Goal: Information Seeking & Learning: Learn about a topic

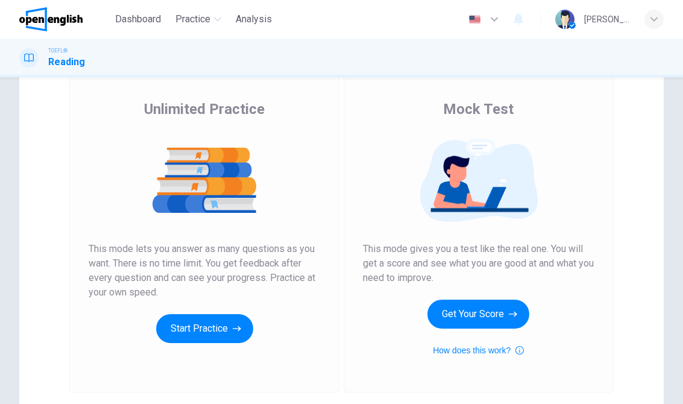
scroll to position [80, 0]
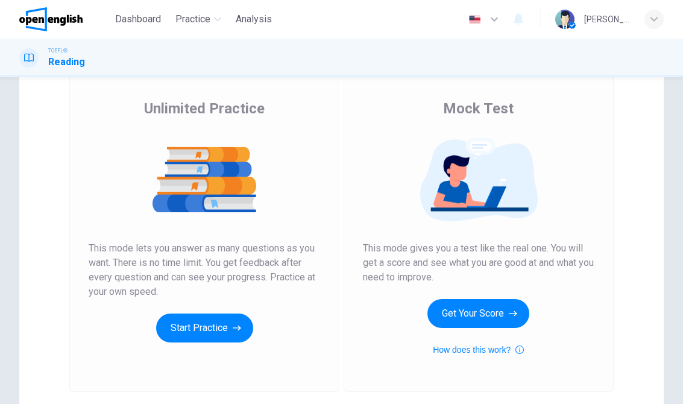
click at [223, 329] on button "Start Practice" at bounding box center [204, 328] width 97 height 29
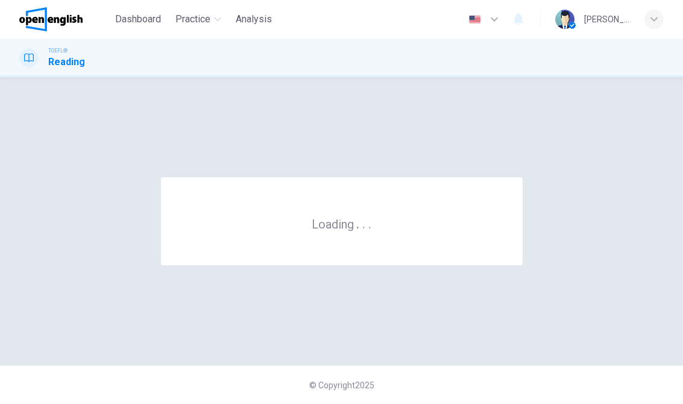
scroll to position [0, 0]
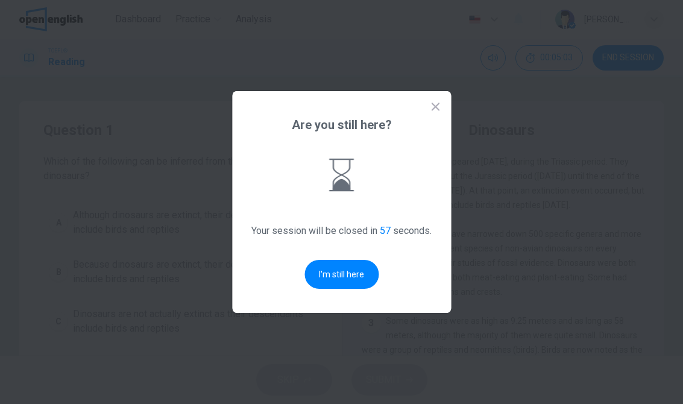
click at [359, 282] on button "I'm still here" at bounding box center [342, 274] width 74 height 29
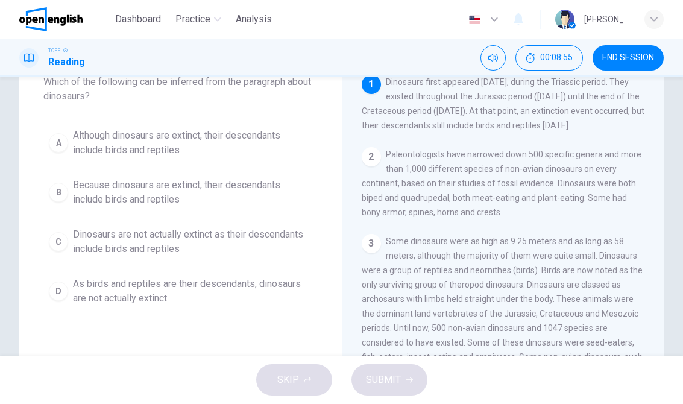
scroll to position [82, 0]
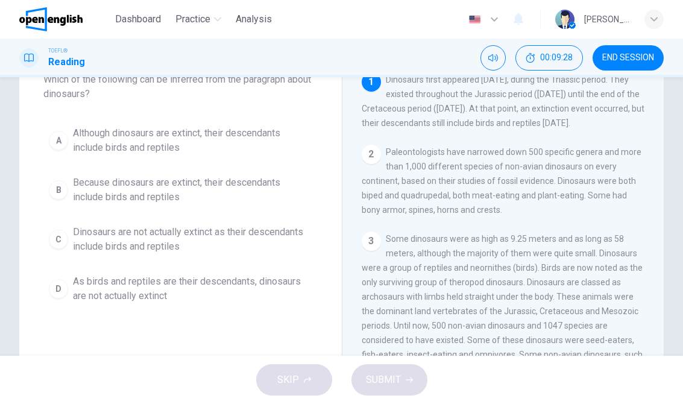
click at [245, 189] on span "Because dinosaurs are extinct, their descendants include birds and reptiles" at bounding box center [192, 189] width 239 height 29
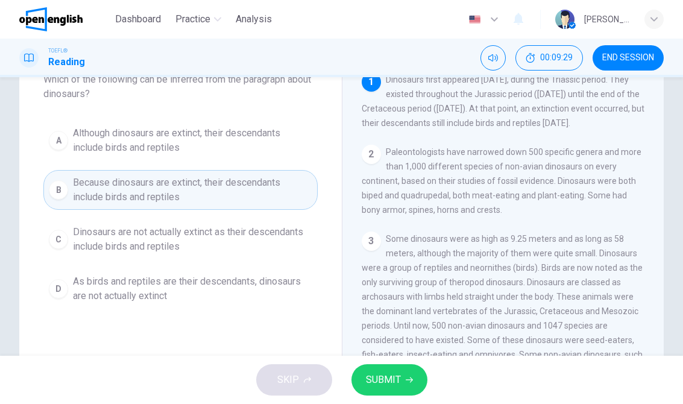
click at [403, 374] on button "SUBMIT" at bounding box center [390, 379] width 76 height 31
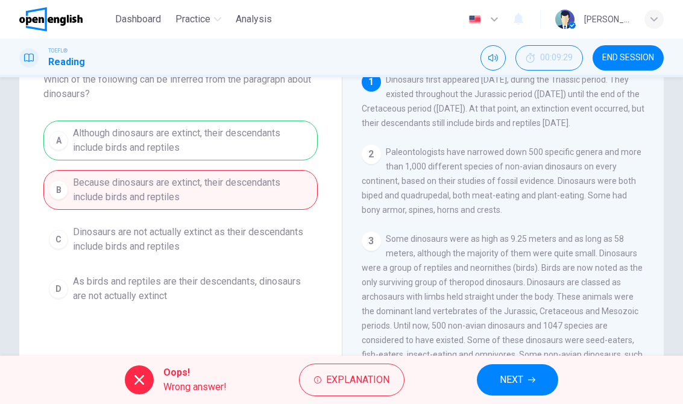
click at [506, 394] on button "NEXT" at bounding box center [517, 379] width 81 height 31
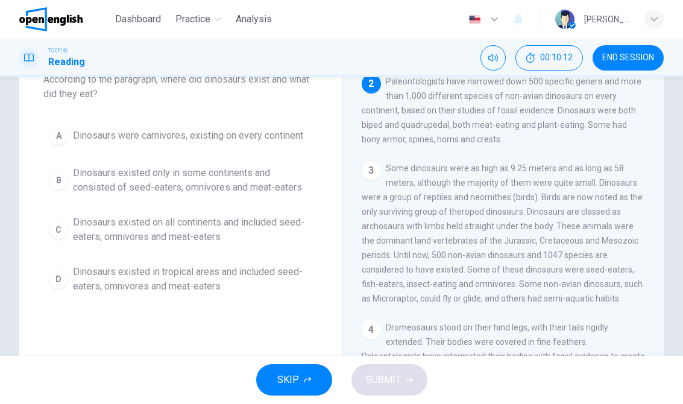
scroll to position [68, 0]
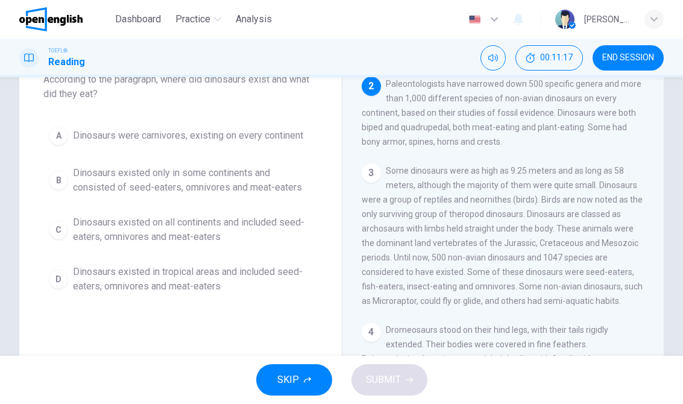
click at [291, 228] on span "Dinosaurs existed on all continents and included seed-eaters, omnivores and mea…" at bounding box center [192, 229] width 239 height 29
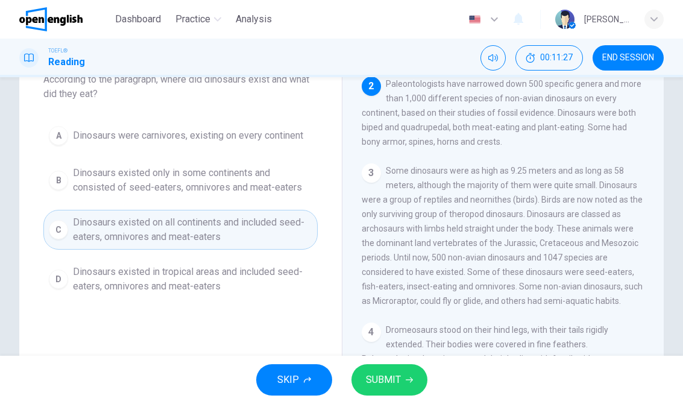
click at [397, 370] on button "SUBMIT" at bounding box center [390, 379] width 76 height 31
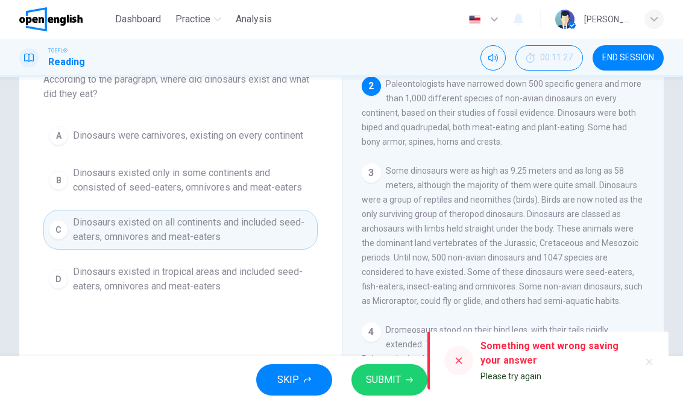
click at [378, 392] on button "SUBMIT" at bounding box center [390, 379] width 76 height 31
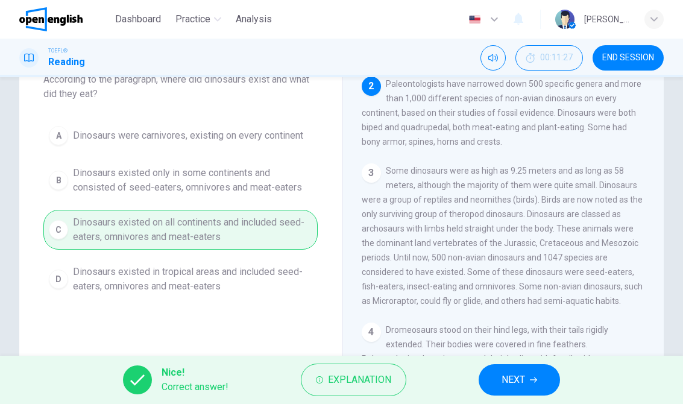
click at [540, 374] on button "NEXT" at bounding box center [519, 379] width 81 height 31
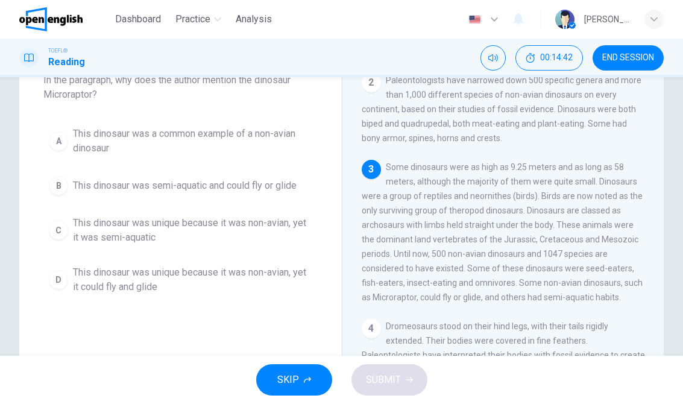
scroll to position [86, 0]
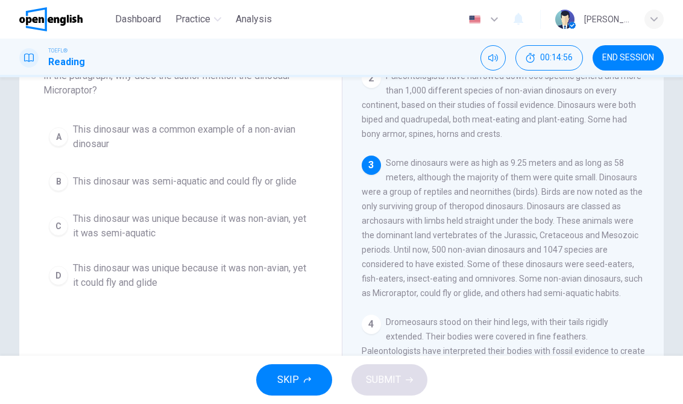
click at [76, 265] on span "This dinosaur was unique because it was non-avian, yet it could fly and glide" at bounding box center [192, 275] width 239 height 29
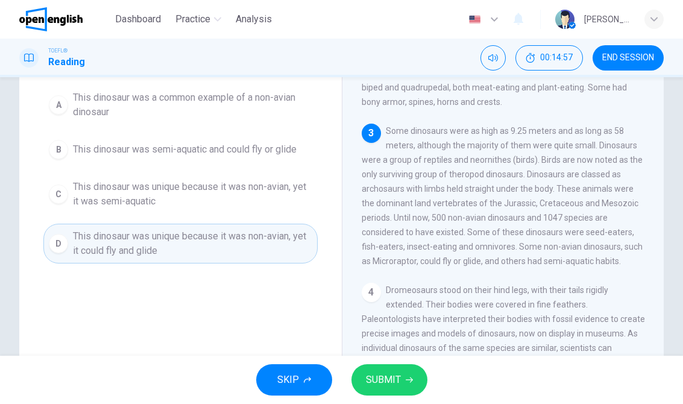
scroll to position [119, 0]
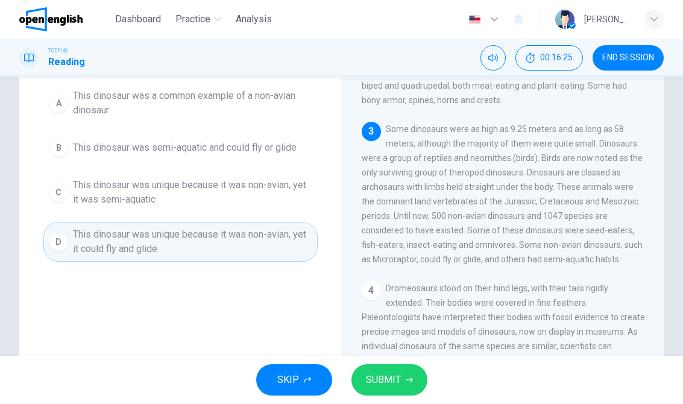
click at [389, 361] on div "SKIP SUBMIT" at bounding box center [341, 380] width 683 height 48
click at [403, 353] on div "4 Dromeosaurs stood on their hind legs, with their tails rigidly extended. Thei…" at bounding box center [504, 375] width 284 height 188
click at [391, 370] on button "SUBMIT" at bounding box center [390, 379] width 76 height 31
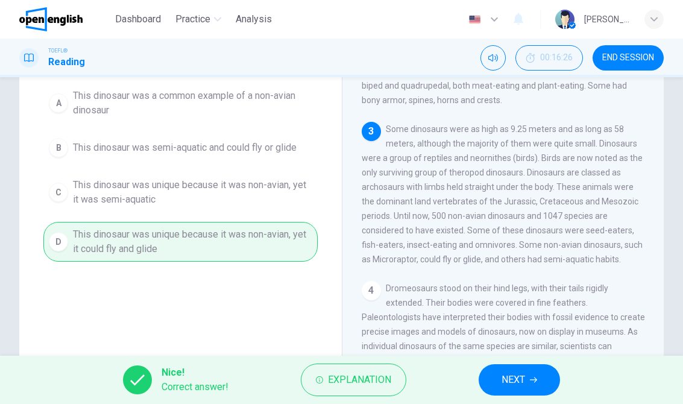
click at [506, 359] on div "Nice! Correct answer! Explanation NEXT" at bounding box center [341, 380] width 683 height 48
click at [522, 370] on button "NEXT" at bounding box center [519, 379] width 81 height 31
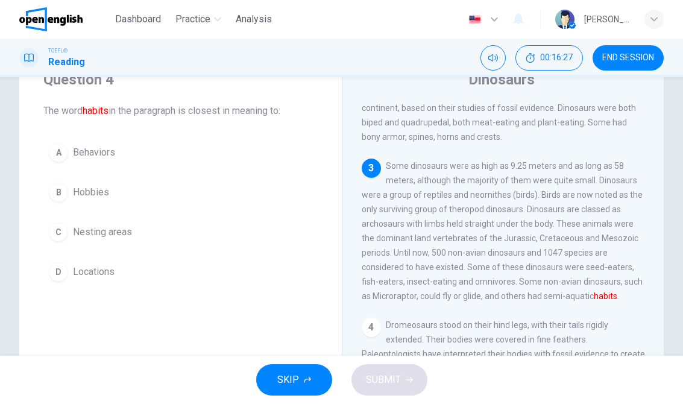
scroll to position [50, 0]
click at [103, 147] on span "Behaviors" at bounding box center [94, 153] width 42 height 14
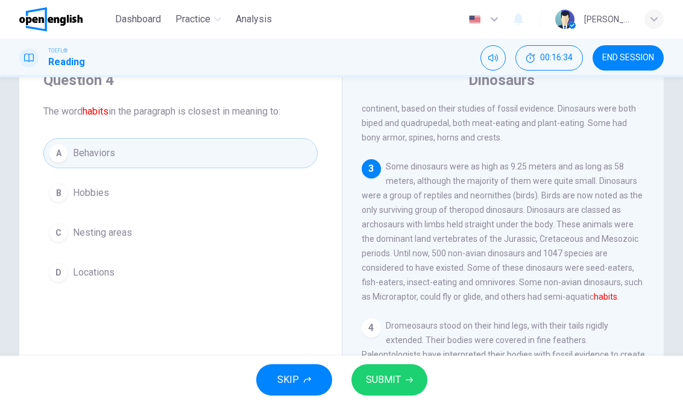
click at [390, 369] on button "SUBMIT" at bounding box center [390, 379] width 76 height 31
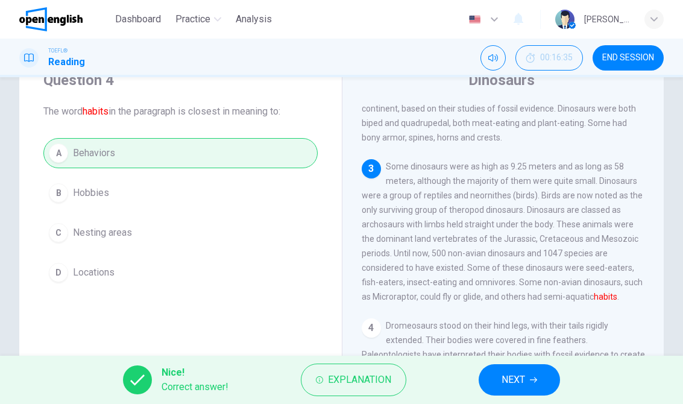
click at [505, 383] on span "NEXT" at bounding box center [514, 379] width 24 height 17
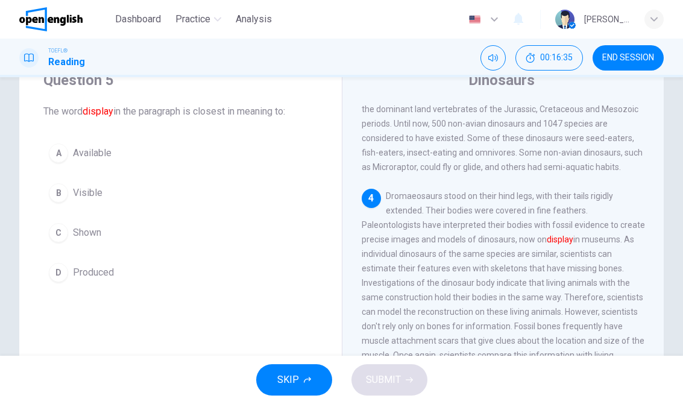
scroll to position [315, 0]
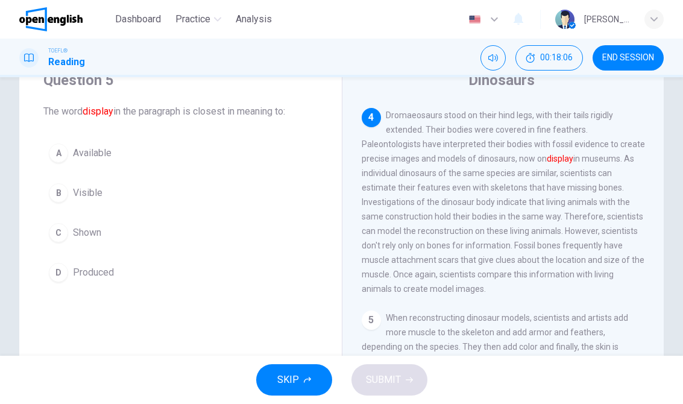
click at [98, 232] on span "Shown" at bounding box center [87, 233] width 28 height 14
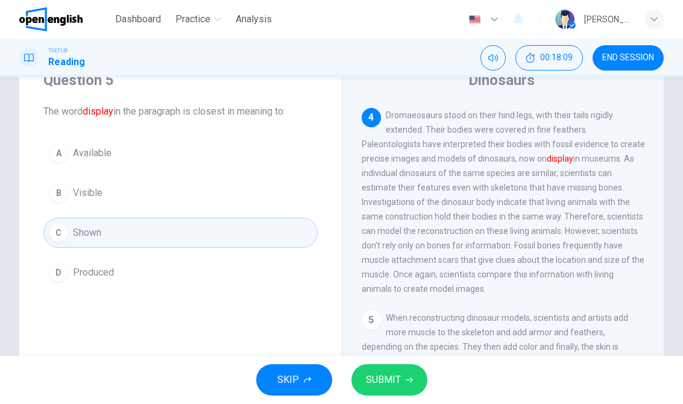
click at [366, 376] on span "SUBMIT" at bounding box center [383, 379] width 35 height 17
click at [361, 375] on button "SUBMIT" at bounding box center [390, 379] width 76 height 31
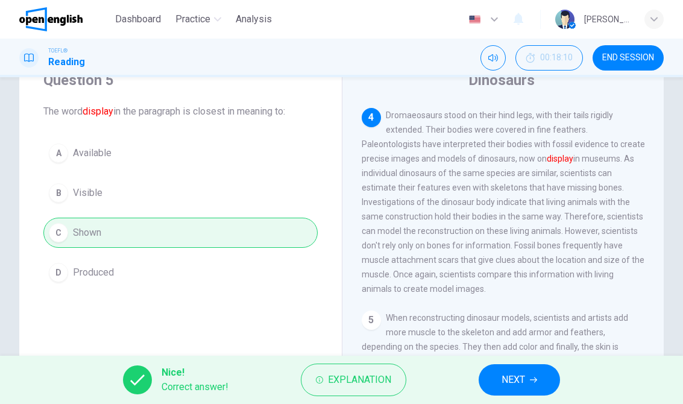
click at [532, 390] on button "NEXT" at bounding box center [519, 379] width 81 height 31
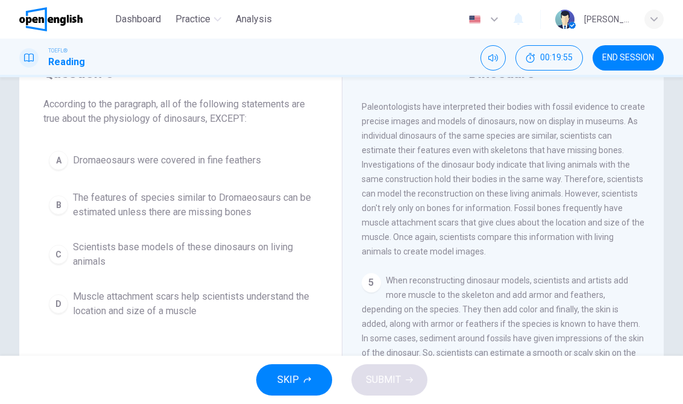
scroll to position [57, 0]
click at [208, 251] on span "Scientists base models of these dinosaurs on living animals" at bounding box center [192, 255] width 239 height 29
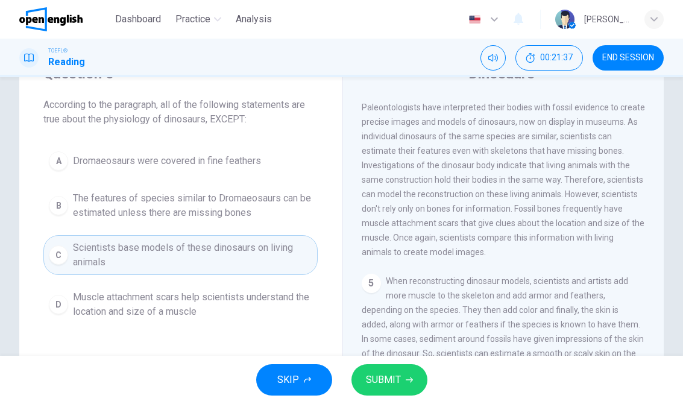
click at [227, 188] on button "B The features of species similar to Dromaeosaurs can be estimated unless there…" at bounding box center [180, 206] width 274 height 40
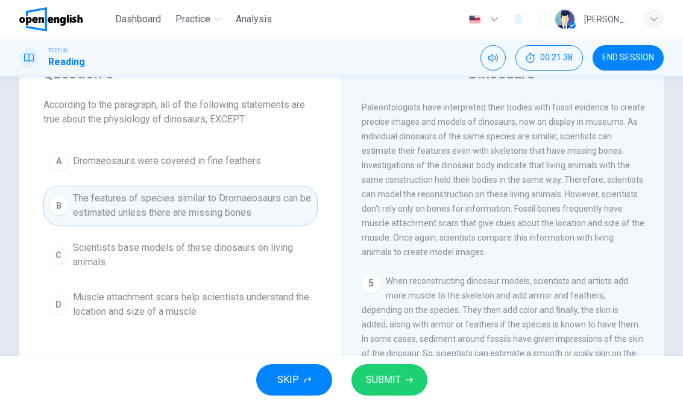
click at [385, 365] on button "SUBMIT" at bounding box center [390, 379] width 76 height 31
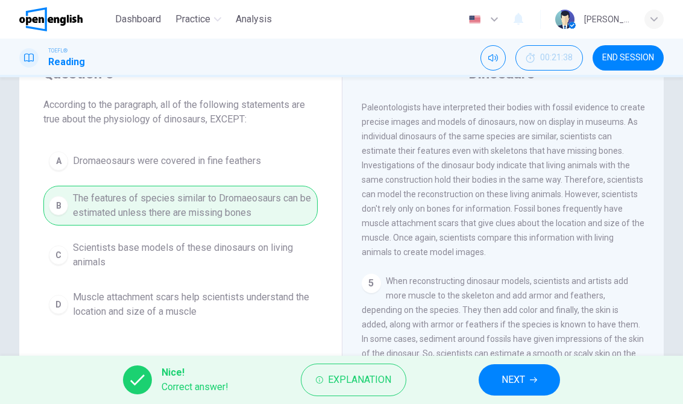
click at [506, 378] on span "NEXT" at bounding box center [514, 379] width 24 height 17
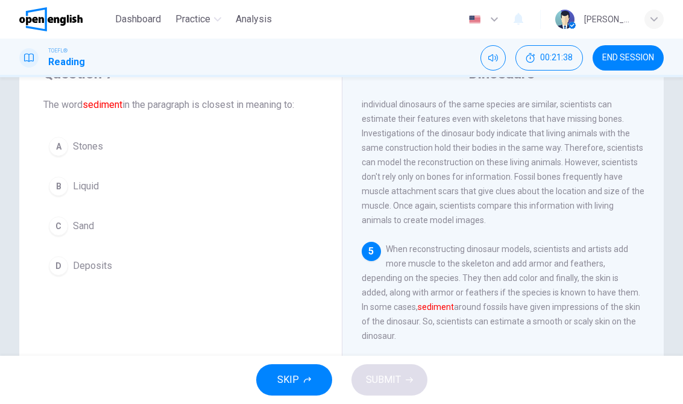
scroll to position [420, 0]
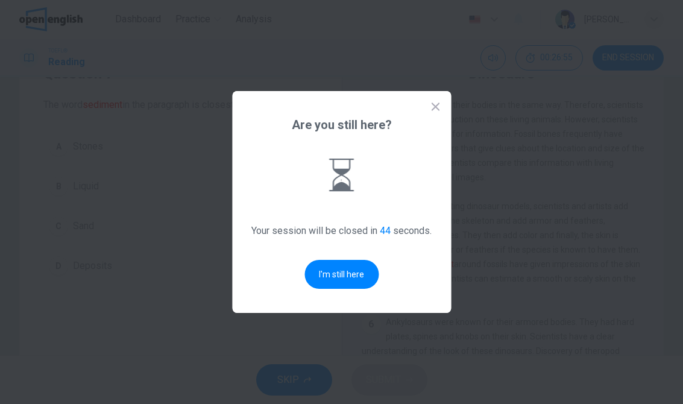
click at [342, 280] on button "I'm still here" at bounding box center [342, 274] width 74 height 29
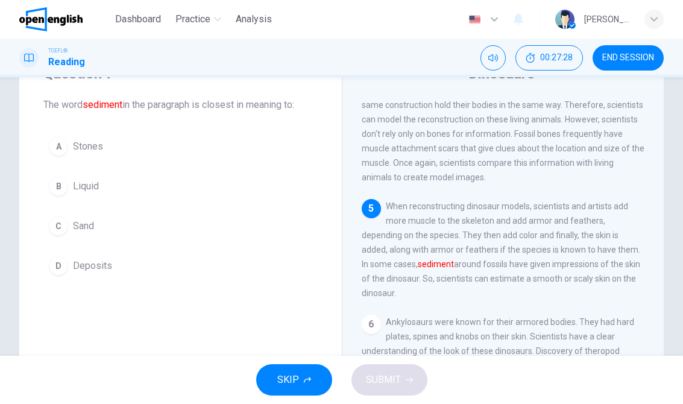
scroll to position [470, 0]
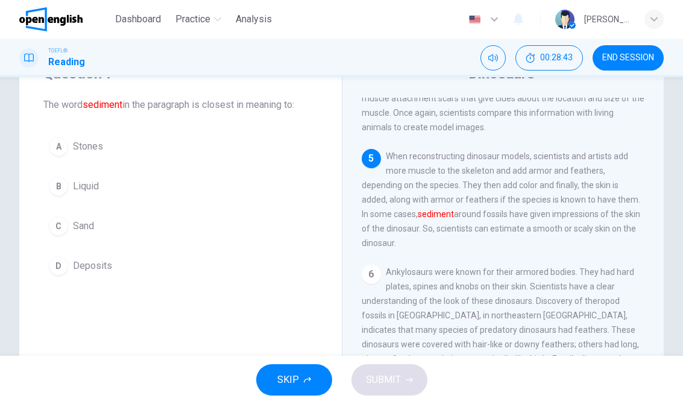
click at [62, 182] on div "B" at bounding box center [58, 186] width 19 height 19
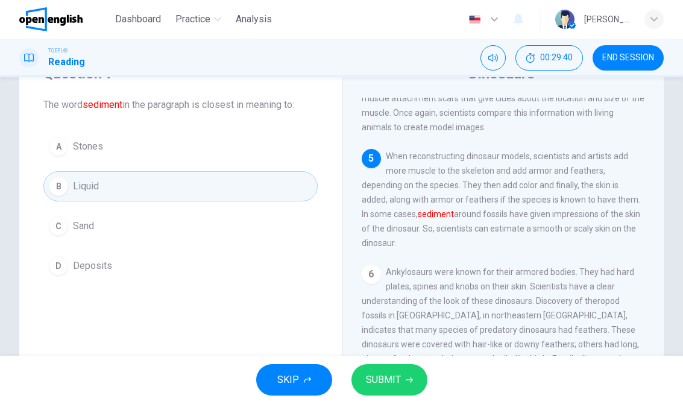
click at [405, 368] on button "SUBMIT" at bounding box center [390, 379] width 76 height 31
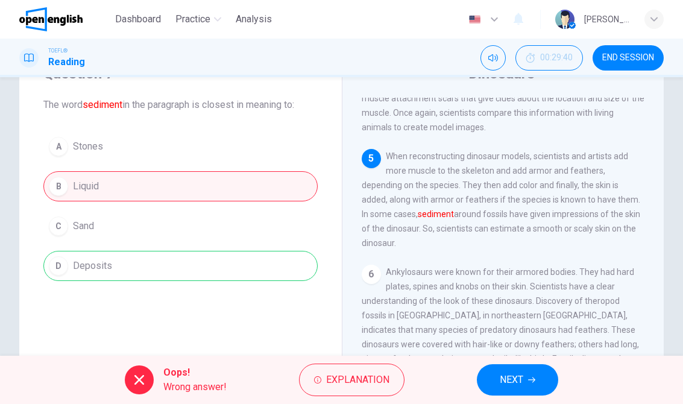
click at [518, 367] on button "NEXT" at bounding box center [517, 379] width 81 height 31
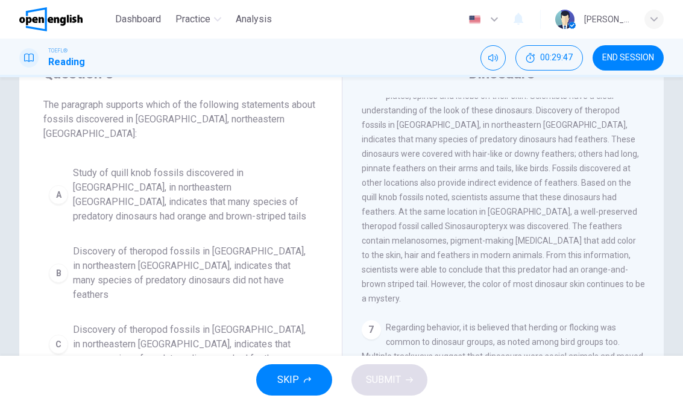
scroll to position [77, 0]
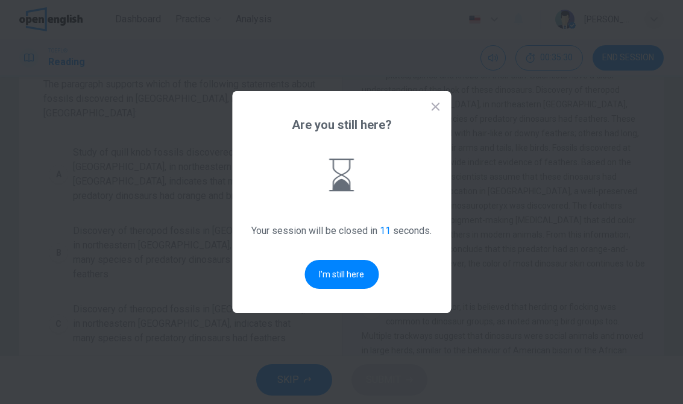
click at [346, 262] on button "I'm still here" at bounding box center [342, 274] width 74 height 29
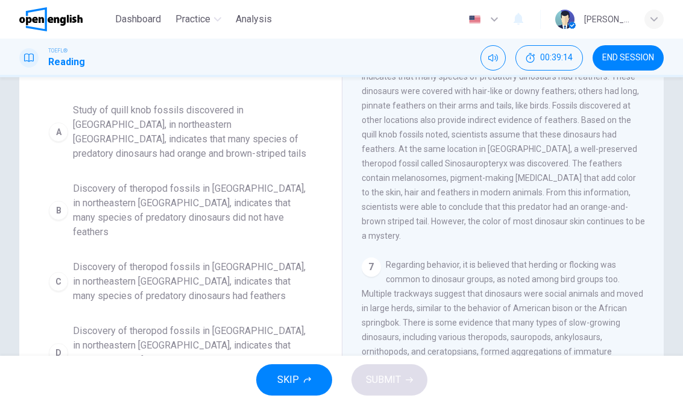
scroll to position [123, 0]
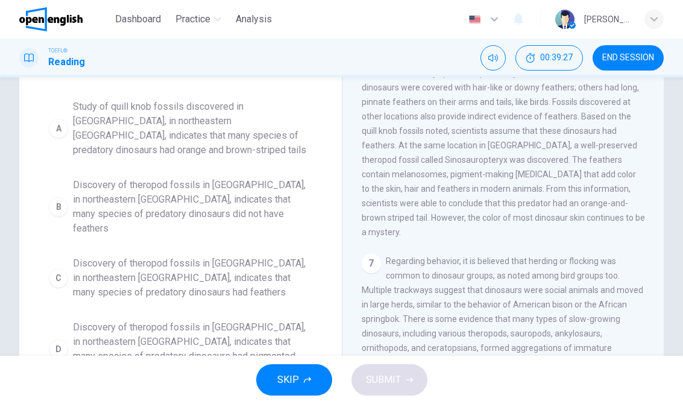
click at [200, 256] on span "Discovery of theropod fossils in Liaoning, in northeastern China, indicates tha…" at bounding box center [192, 277] width 239 height 43
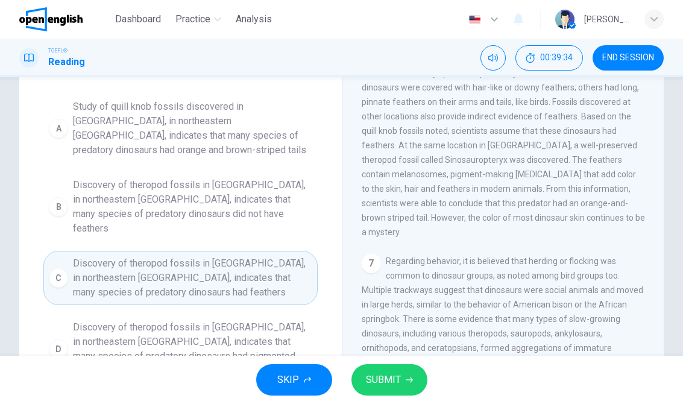
click at [393, 374] on span "SUBMIT" at bounding box center [383, 379] width 35 height 17
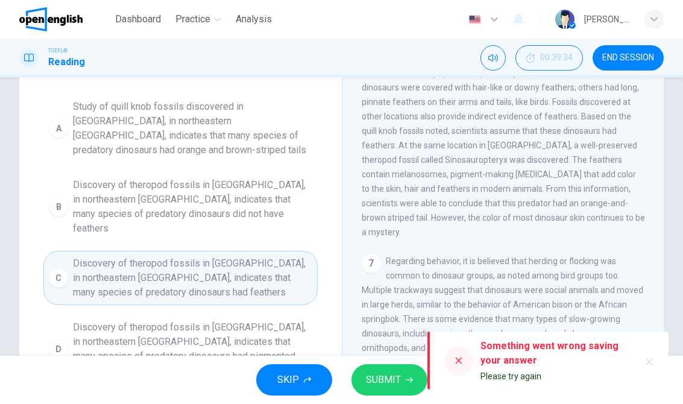
click at [399, 378] on span "SUBMIT" at bounding box center [383, 379] width 35 height 17
click at [403, 378] on button "SUBMIT" at bounding box center [390, 379] width 76 height 31
click at [391, 382] on span "SUBMIT" at bounding box center [383, 379] width 35 height 17
click at [376, 373] on span "SUBMIT" at bounding box center [383, 379] width 35 height 17
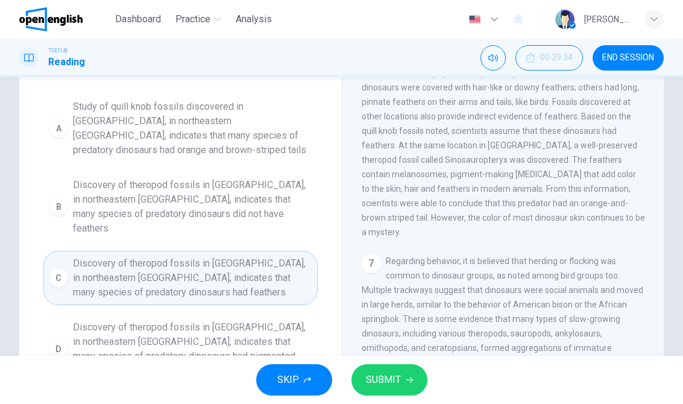
click at [378, 374] on span "SUBMIT" at bounding box center [383, 379] width 35 height 17
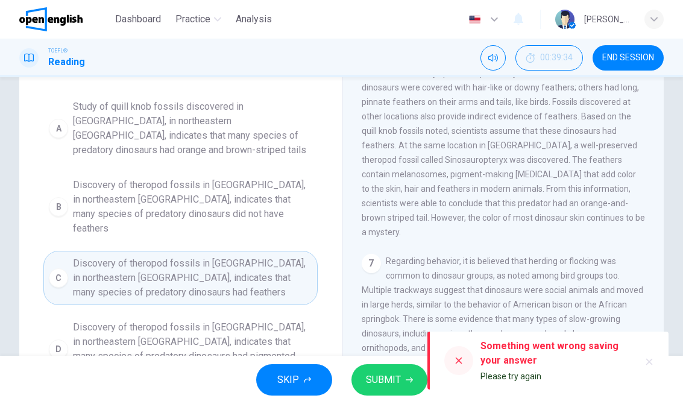
click at [384, 377] on span "SUBMIT" at bounding box center [383, 379] width 35 height 17
click at [379, 378] on span "SUBMIT" at bounding box center [383, 379] width 35 height 17
click at [266, 256] on span "Discovery of theropod fossils in Liaoning, in northeastern China, indicates tha…" at bounding box center [192, 277] width 239 height 43
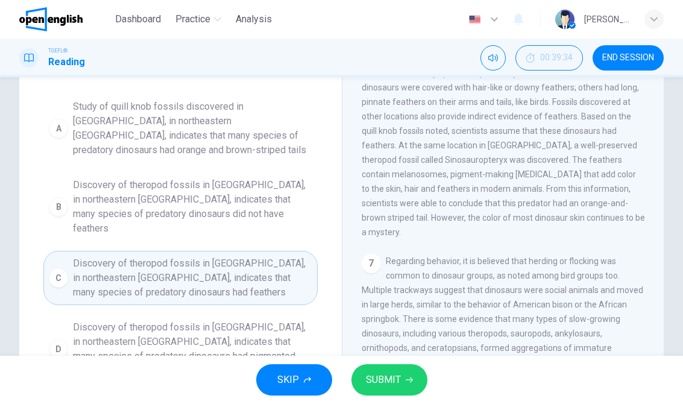
click at [266, 256] on span "Discovery of theropod fossils in Liaoning, in northeastern China, indicates tha…" at bounding box center [192, 277] width 239 height 43
click at [277, 256] on span "Discovery of theropod fossils in Liaoning, in northeastern China, indicates tha…" at bounding box center [192, 277] width 239 height 43
click at [391, 370] on button "SUBMIT" at bounding box center [390, 379] width 76 height 31
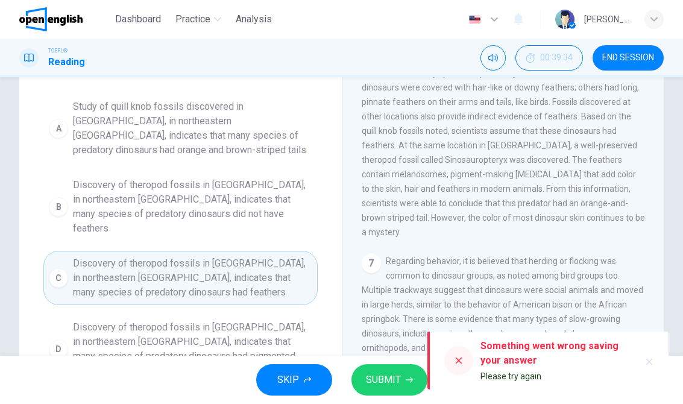
click at [394, 374] on span "SUBMIT" at bounding box center [383, 379] width 35 height 17
click at [642, 46] on button "END SESSION" at bounding box center [628, 57] width 71 height 25
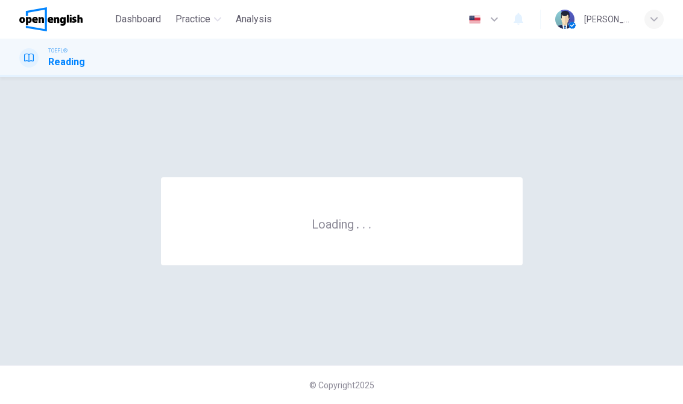
scroll to position [0, 0]
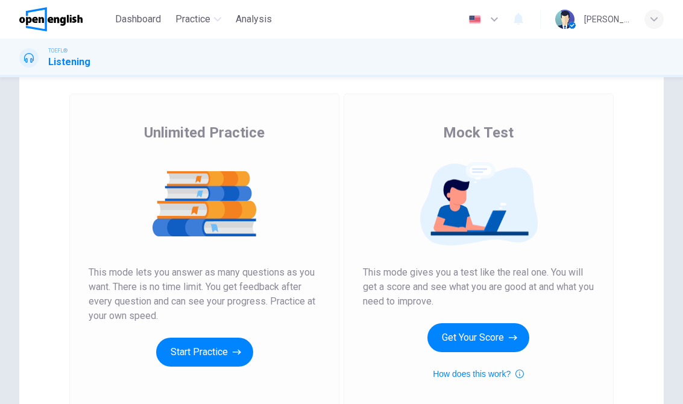
scroll to position [60, 0]
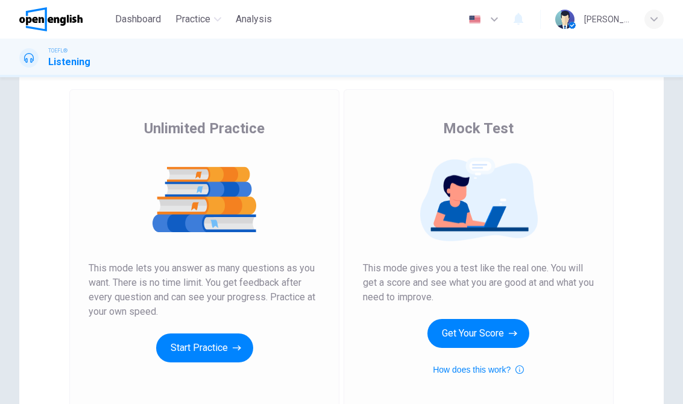
click at [236, 344] on icon "button" at bounding box center [237, 348] width 8 height 12
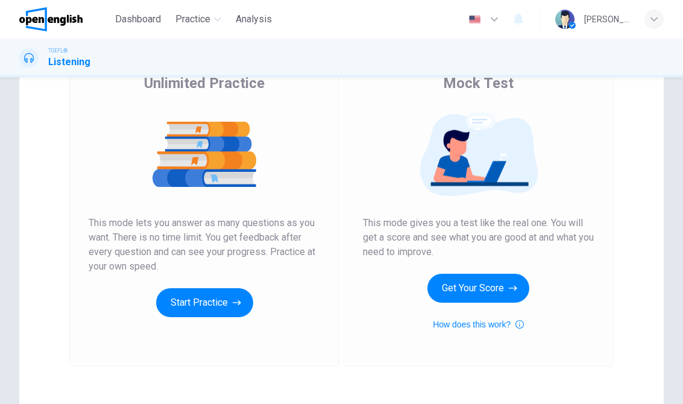
scroll to position [105, 0]
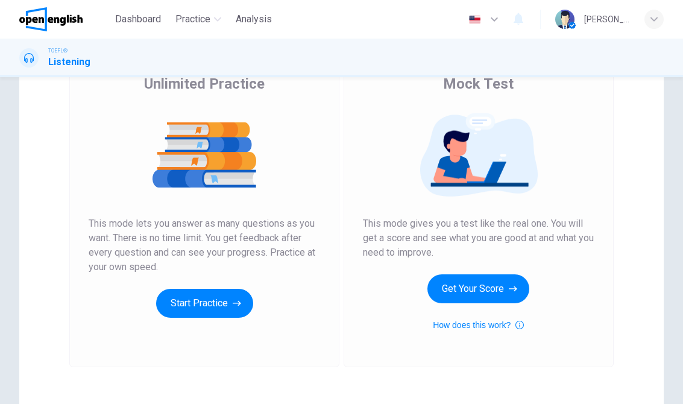
click at [236, 305] on icon "button" at bounding box center [237, 303] width 8 height 12
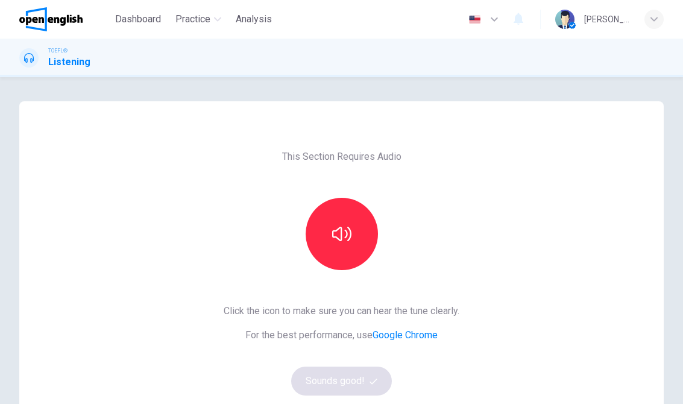
click at [340, 223] on button "button" at bounding box center [342, 234] width 72 height 72
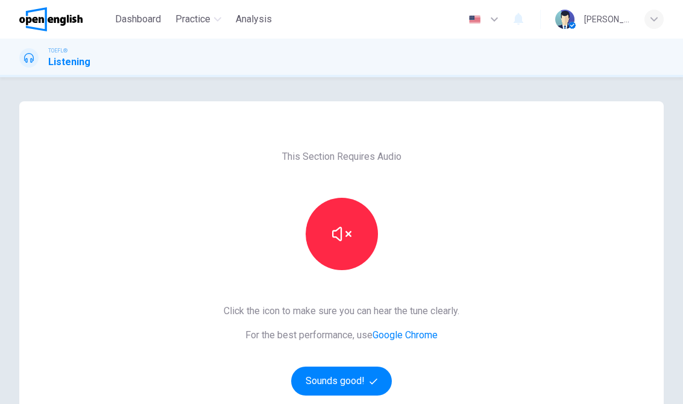
click at [364, 375] on button "Sounds good!" at bounding box center [341, 381] width 101 height 29
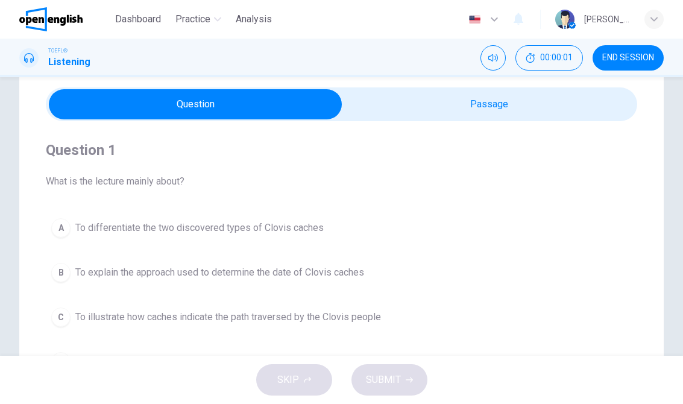
scroll to position [45, 0]
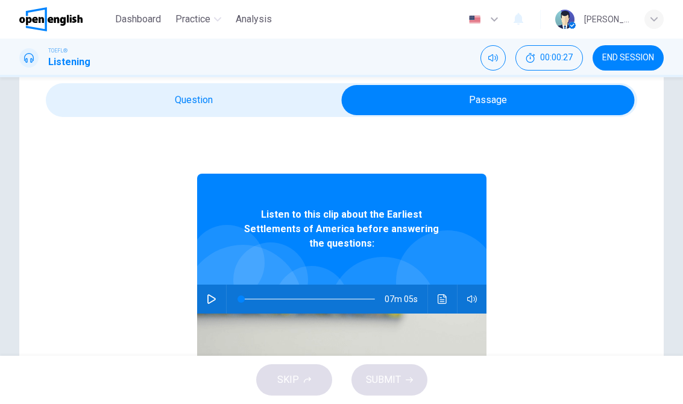
click at [207, 294] on icon "button" at bounding box center [212, 299] width 10 height 10
click at [434, 288] on button "Click to see the audio transcription" at bounding box center [442, 299] width 19 height 29
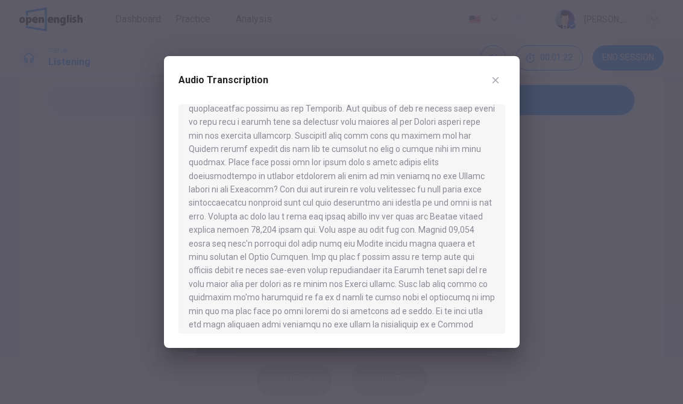
scroll to position [108, 0]
click at [429, 25] on div at bounding box center [341, 202] width 683 height 404
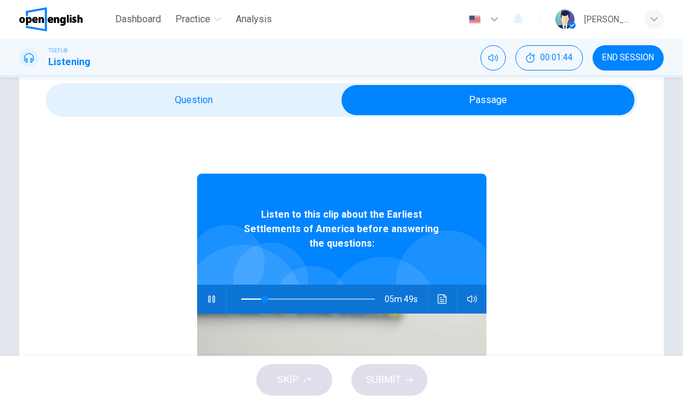
click at [498, 69] on button "Mute" at bounding box center [493, 57] width 25 height 25
click at [210, 294] on icon "button" at bounding box center [212, 299] width 10 height 10
click at [219, 285] on button "button" at bounding box center [211, 299] width 19 height 29
click at [440, 294] on icon "Click to see the audio transcription" at bounding box center [443, 299] width 10 height 10
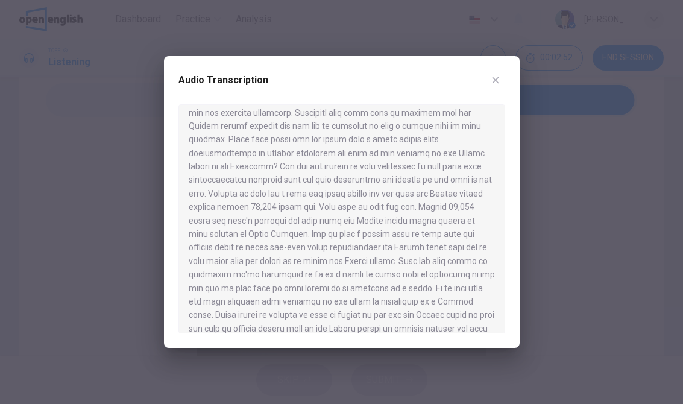
scroll to position [131, 0]
click at [494, 87] on button "button" at bounding box center [495, 80] width 19 height 19
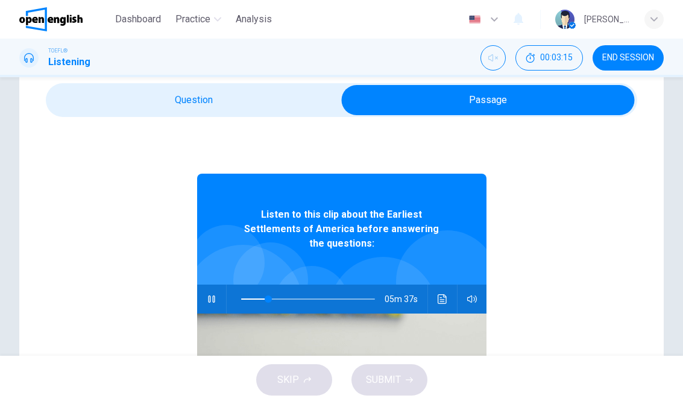
click at [216, 285] on button "button" at bounding box center [211, 299] width 19 height 29
click at [447, 285] on button "Click to see the audio transcription" at bounding box center [442, 299] width 19 height 29
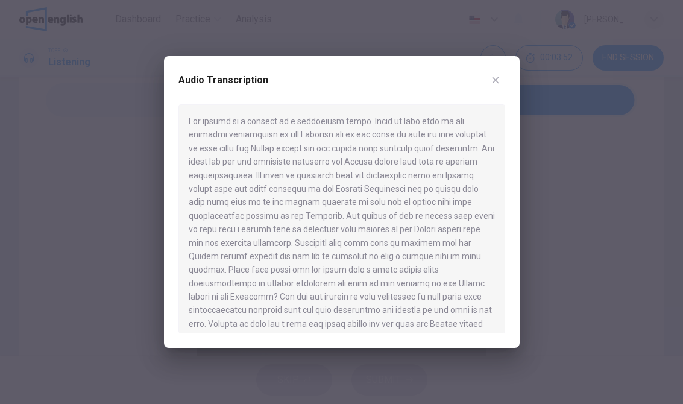
click at [500, 81] on icon "button" at bounding box center [496, 80] width 10 height 10
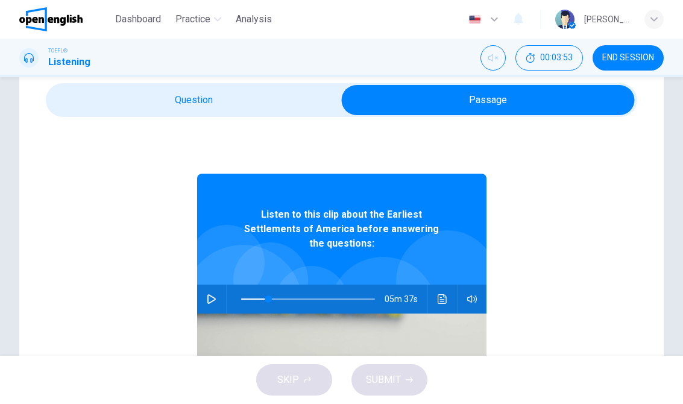
click at [214, 294] on icon "button" at bounding box center [212, 299] width 10 height 10
click at [441, 294] on icon "Click to see the audio transcription" at bounding box center [443, 299] width 10 height 10
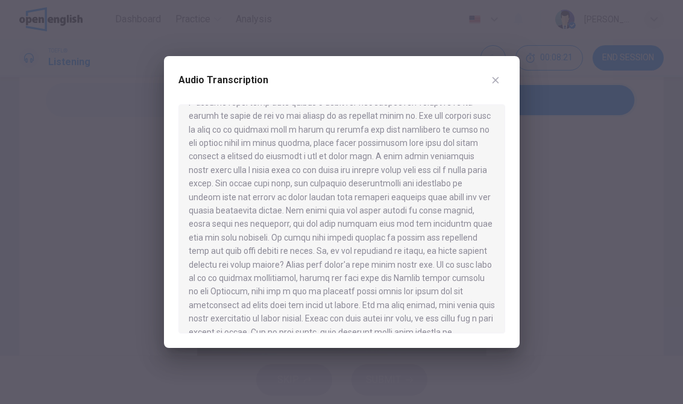
scroll to position [707, 0]
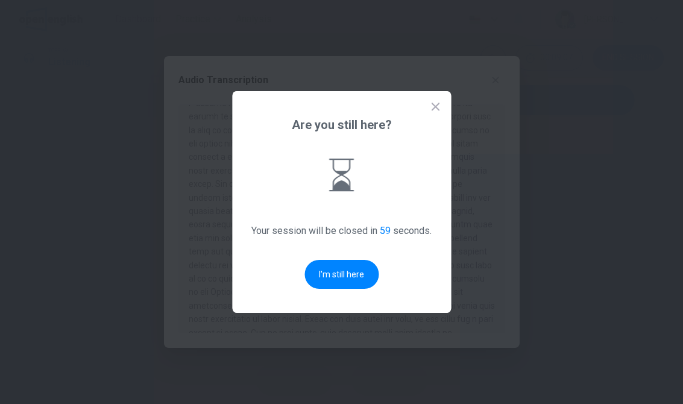
click at [370, 262] on button "I'm still here" at bounding box center [342, 274] width 74 height 29
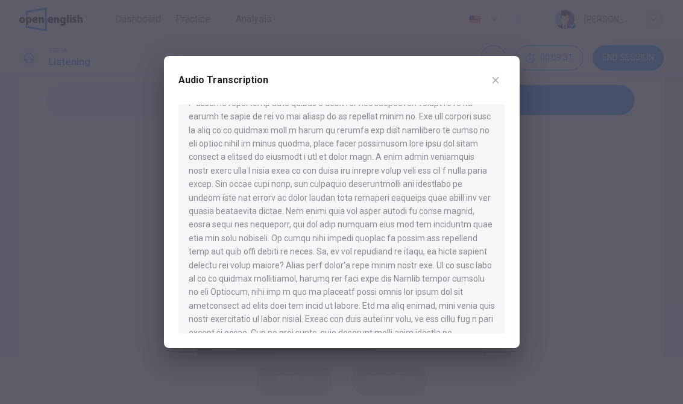
type input "*"
click at [505, 72] on div "Audio Transcription" at bounding box center [342, 202] width 356 height 292
click at [494, 77] on icon "button" at bounding box center [496, 80] width 10 height 10
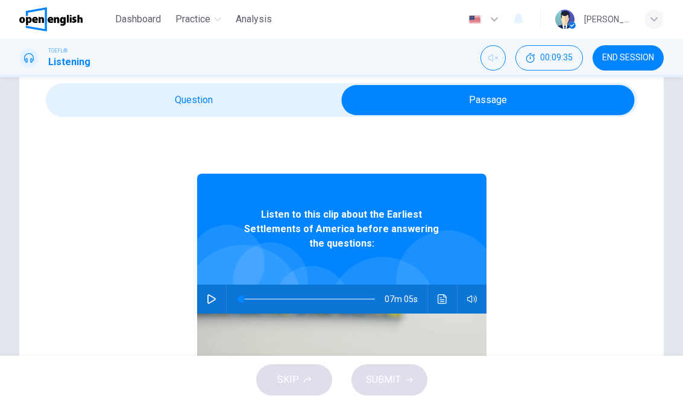
click at [250, 78] on div "Question 1 What is the lecture mainly about? A To differentiate the two discove…" at bounding box center [341, 299] width 645 height 485
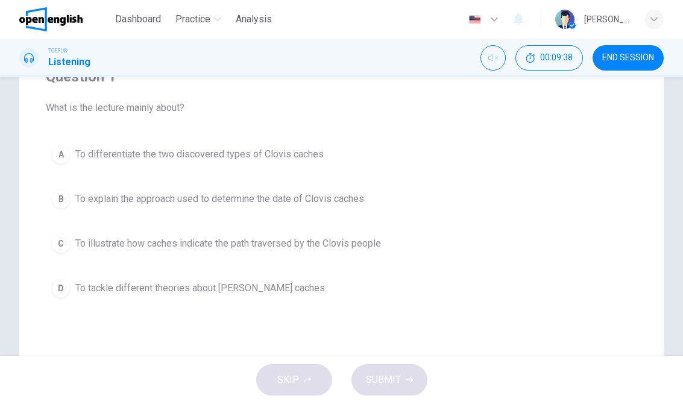
scroll to position [118, 0]
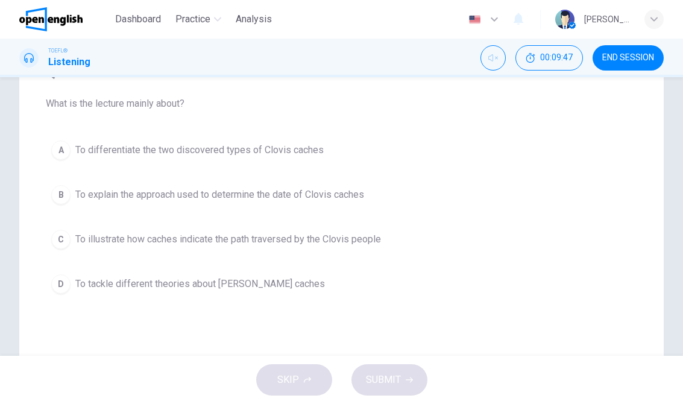
click at [261, 276] on button "D To tackle different theories about [PERSON_NAME] caches" at bounding box center [342, 284] width 592 height 30
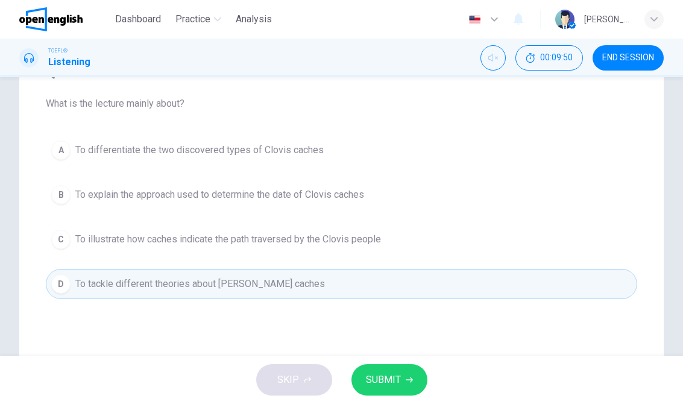
click at [378, 364] on button "SUBMIT" at bounding box center [390, 379] width 76 height 31
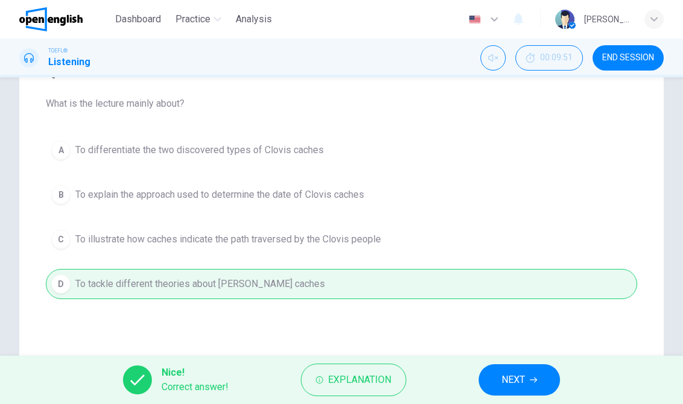
click at [531, 374] on button "NEXT" at bounding box center [519, 379] width 81 height 31
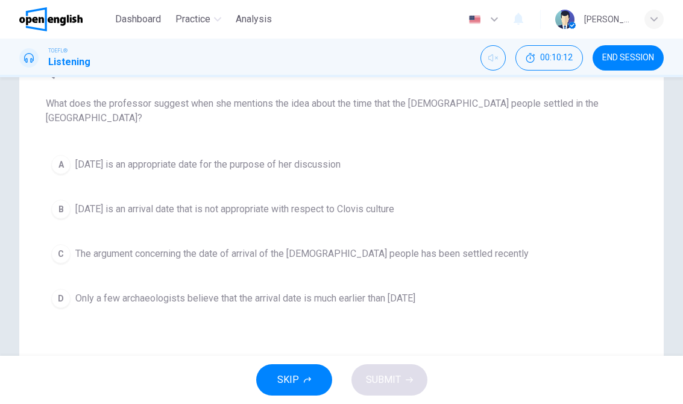
click at [341, 157] on span "[DATE] is an appropriate date for the purpose of her discussion" at bounding box center [207, 164] width 265 height 14
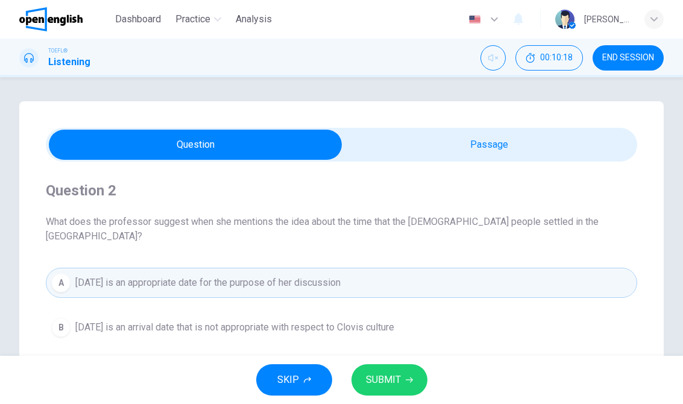
scroll to position [0, 0]
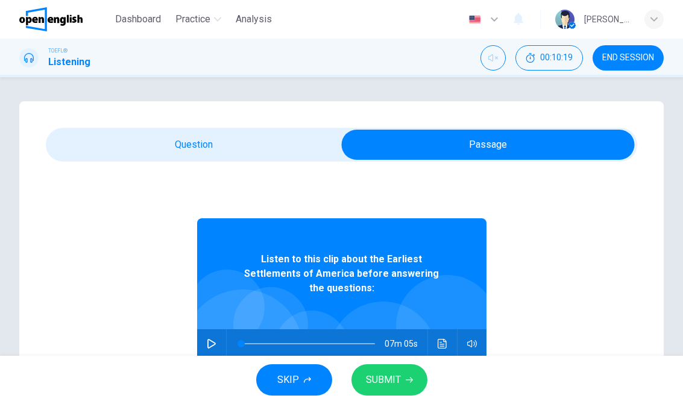
click at [440, 339] on icon "Click to see the audio transcription" at bounding box center [443, 344] width 10 height 10
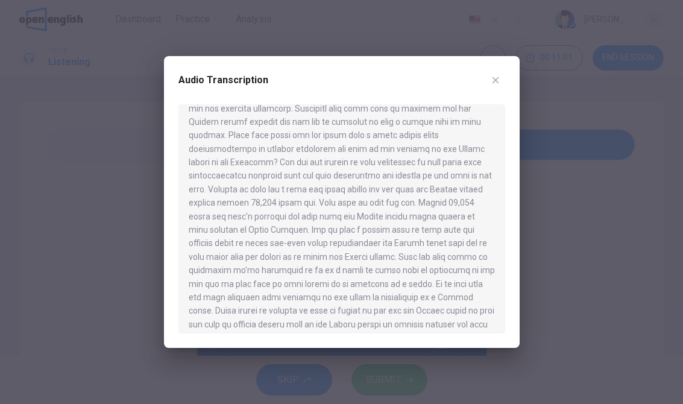
scroll to position [135, 0]
click at [508, 75] on div "Audio Transcription" at bounding box center [342, 202] width 356 height 292
click at [499, 72] on button "button" at bounding box center [495, 80] width 19 height 19
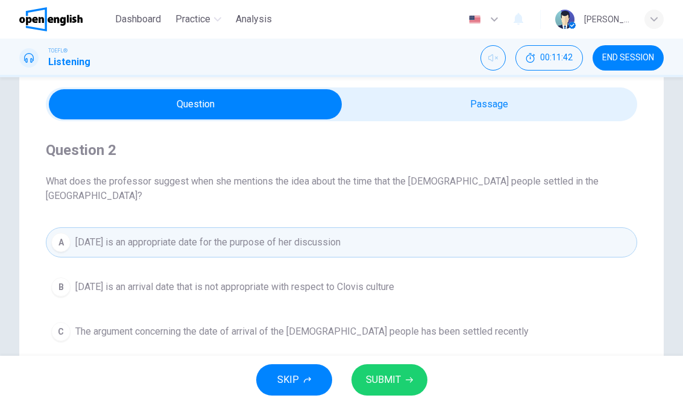
scroll to position [43, 0]
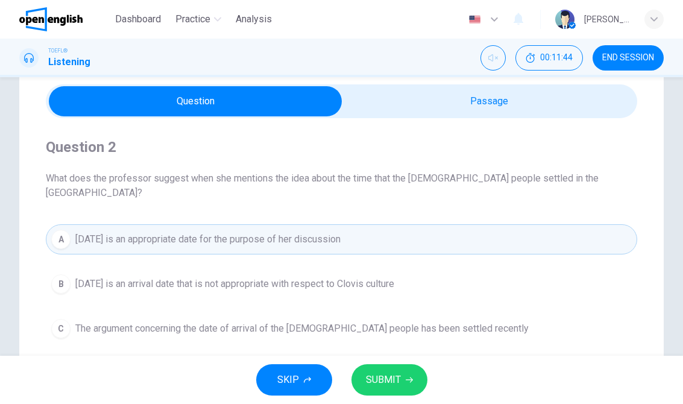
click at [396, 366] on button "SUBMIT" at bounding box center [390, 379] width 76 height 31
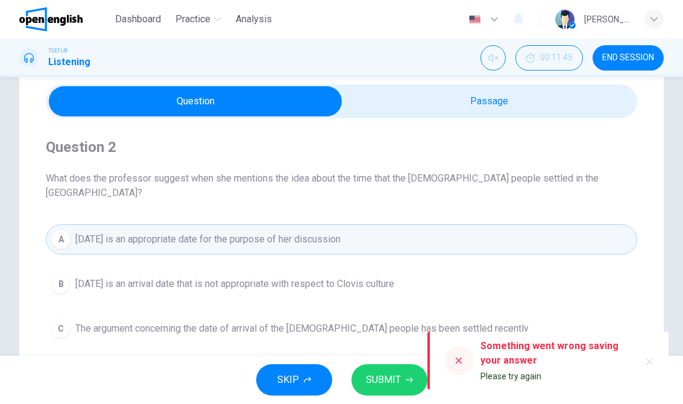
click at [405, 364] on button "SUBMIT" at bounding box center [390, 379] width 76 height 31
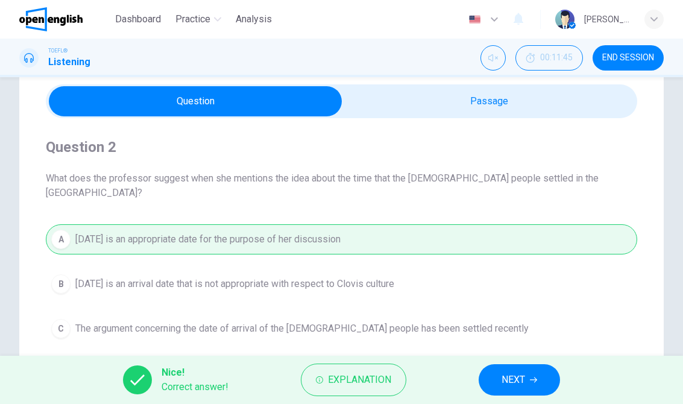
click at [495, 373] on button "NEXT" at bounding box center [519, 379] width 81 height 31
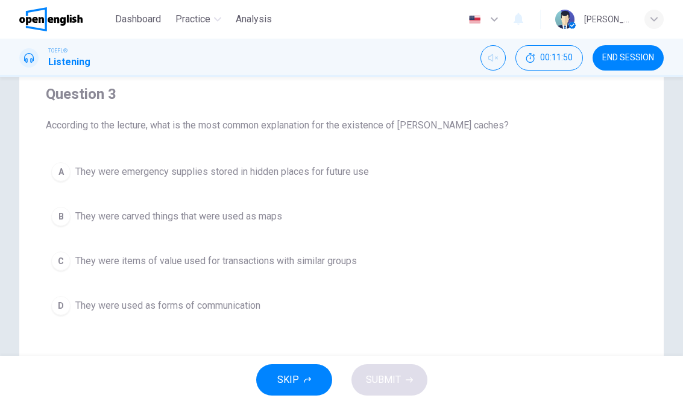
scroll to position [97, 0]
click at [350, 157] on button "A They were emergency supplies stored in hidden places for future use" at bounding box center [342, 171] width 592 height 30
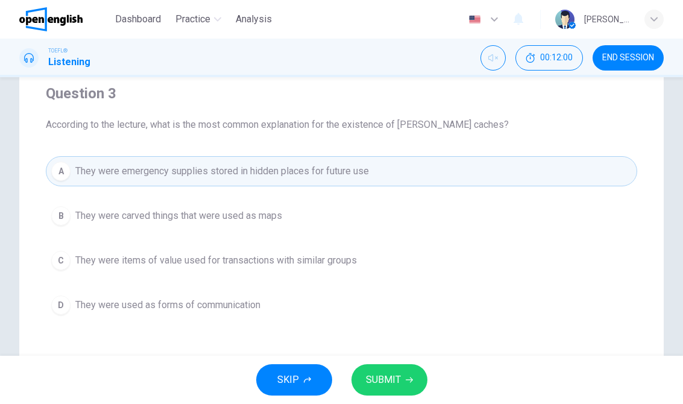
click at [396, 367] on button "SUBMIT" at bounding box center [390, 379] width 76 height 31
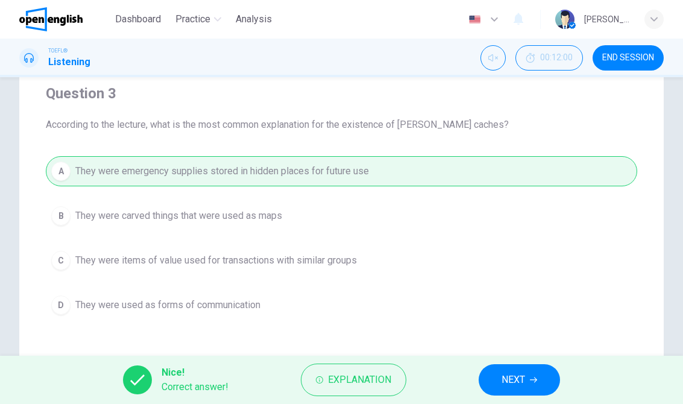
click at [517, 380] on span "NEXT" at bounding box center [514, 379] width 24 height 17
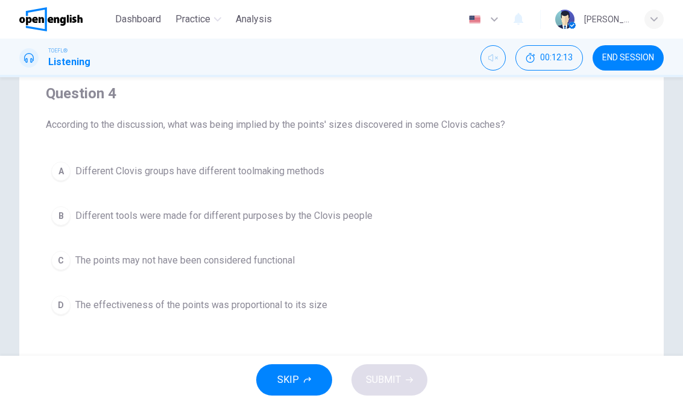
click at [350, 207] on button "B Different tools were made for different purposes by the Clovis people" at bounding box center [342, 216] width 592 height 30
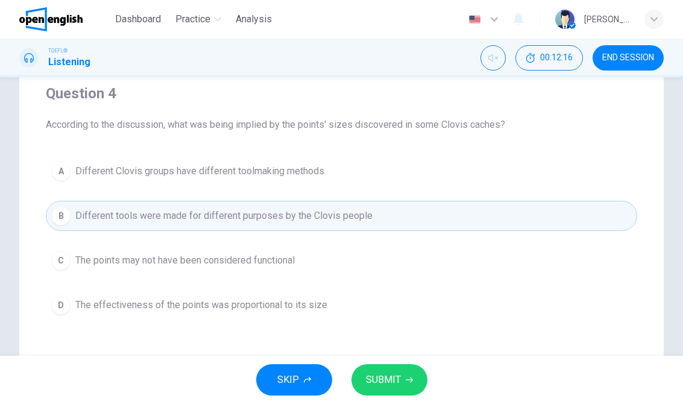
click at [406, 374] on button "SUBMIT" at bounding box center [390, 379] width 76 height 31
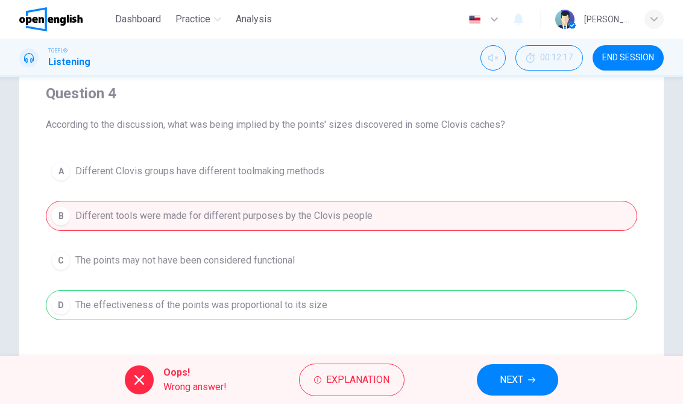
click at [513, 372] on span "NEXT" at bounding box center [512, 379] width 24 height 17
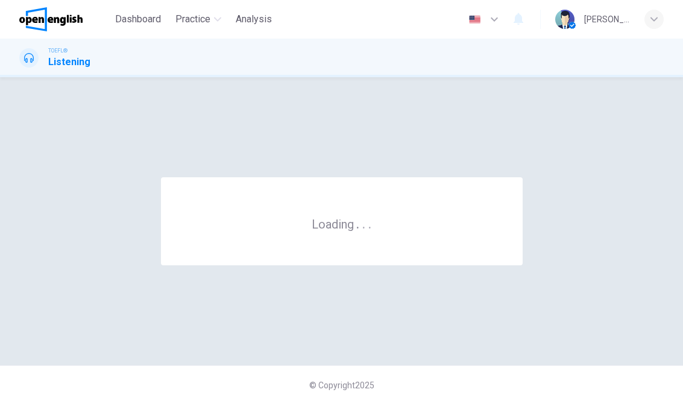
scroll to position [0, 0]
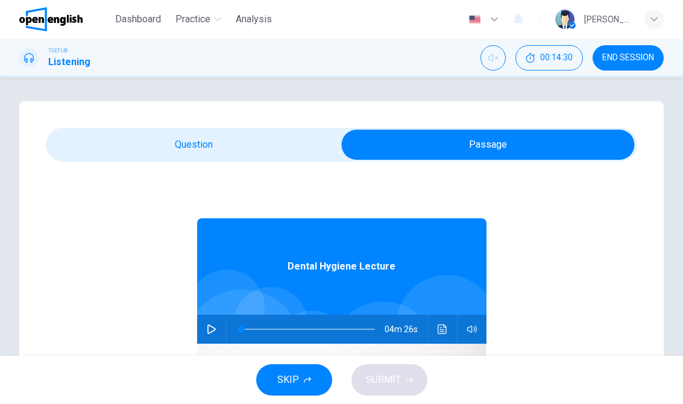
click at [220, 332] on button "button" at bounding box center [211, 329] width 19 height 29
type input "*"
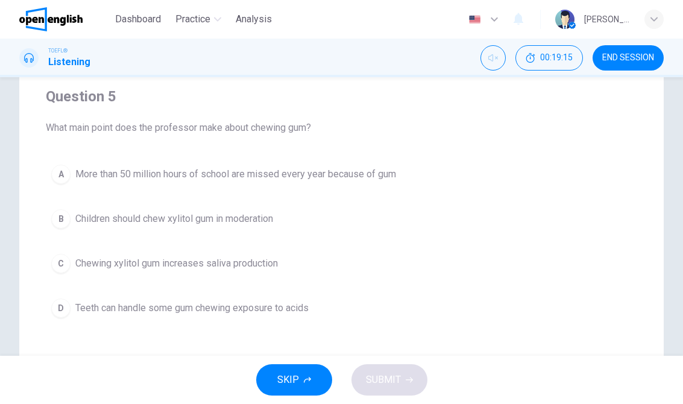
scroll to position [104, 0]
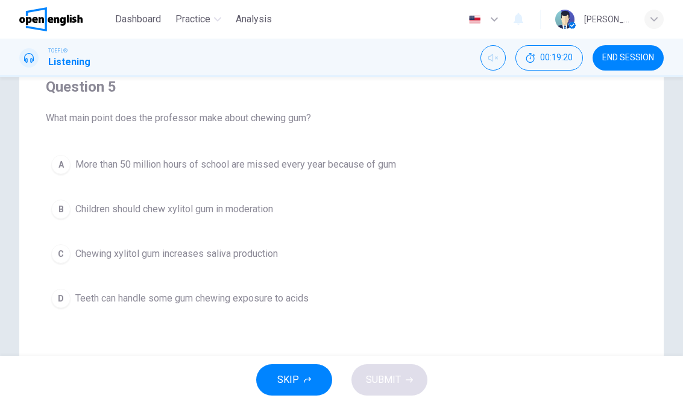
click at [233, 221] on button "B Children should chew xylitol gum in moderation" at bounding box center [342, 209] width 592 height 30
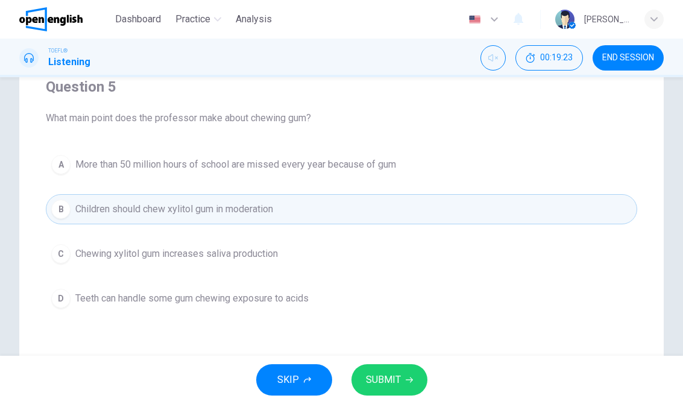
click at [278, 256] on span "Chewing xylitol gum increases saliva production" at bounding box center [176, 254] width 203 height 14
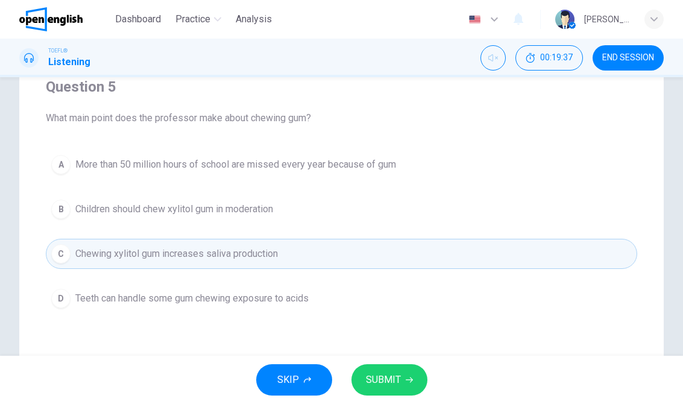
click at [390, 375] on span "SUBMIT" at bounding box center [383, 379] width 35 height 17
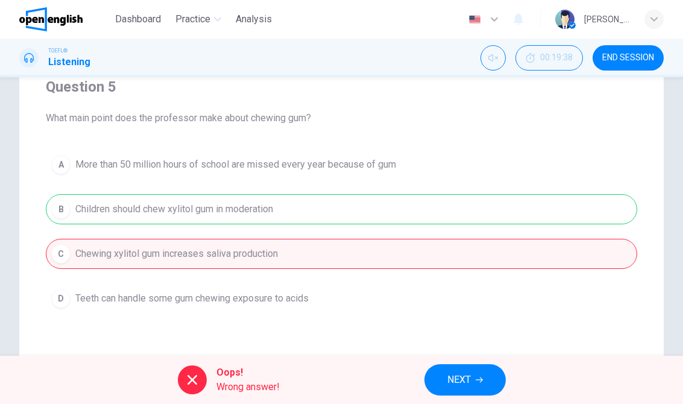
click at [487, 364] on button "NEXT" at bounding box center [465, 379] width 81 height 31
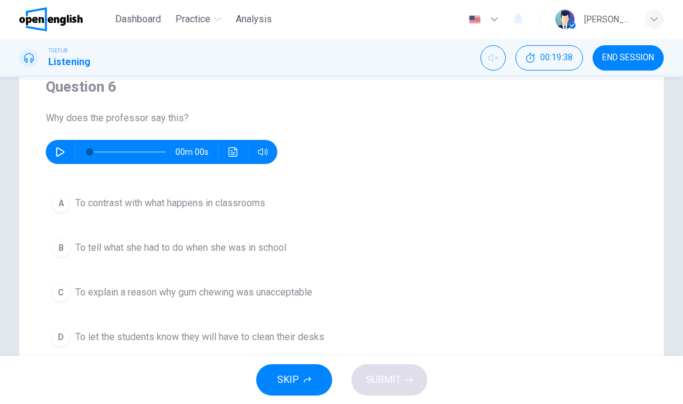
click at [56, 144] on button "button" at bounding box center [60, 152] width 19 height 24
type input "*"
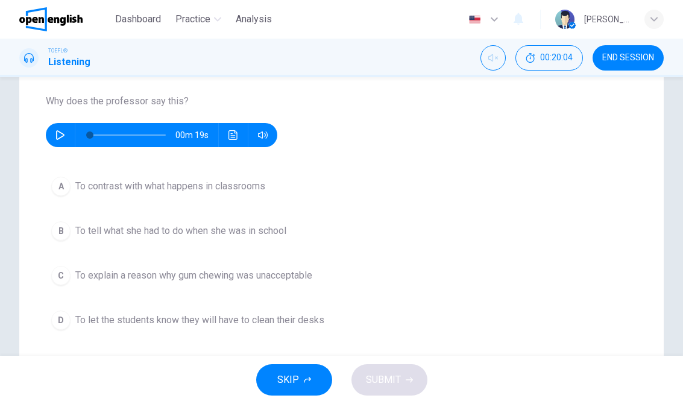
click at [291, 270] on span "To explain a reason why gum chewing was unacceptable" at bounding box center [193, 275] width 237 height 14
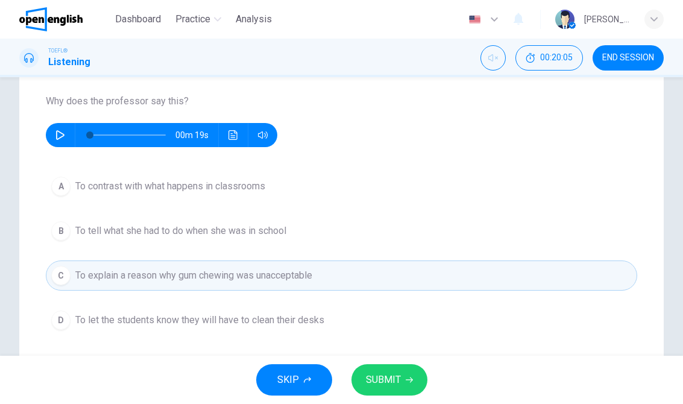
scroll to position [141, 0]
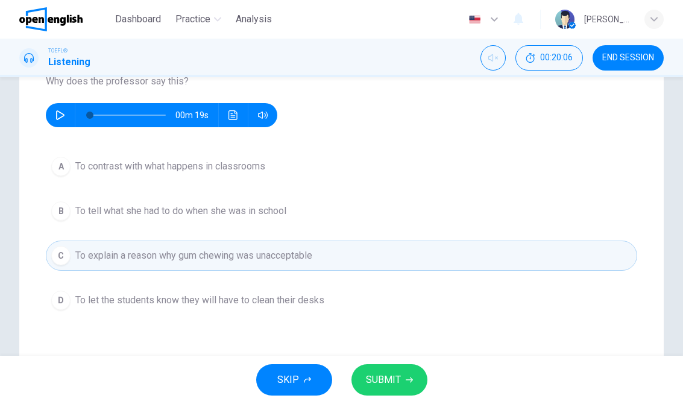
click at [393, 378] on span "SUBMIT" at bounding box center [383, 379] width 35 height 17
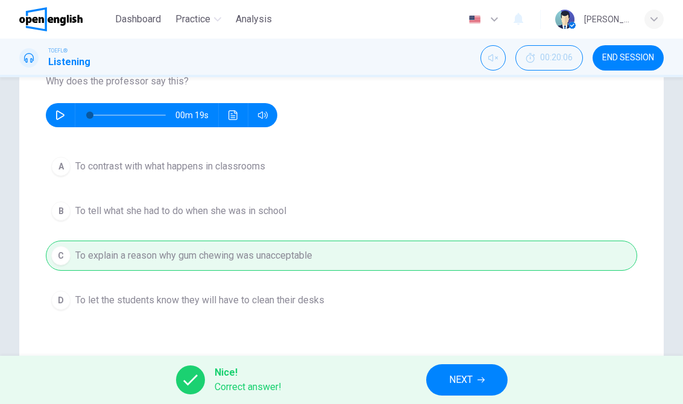
click at [470, 386] on span "NEXT" at bounding box center [461, 379] width 24 height 17
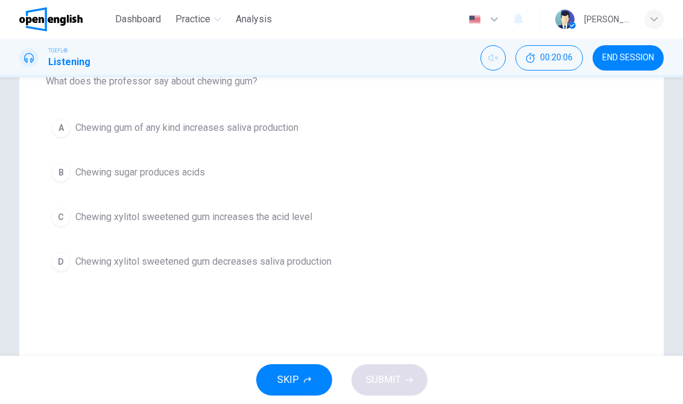
scroll to position [112, 0]
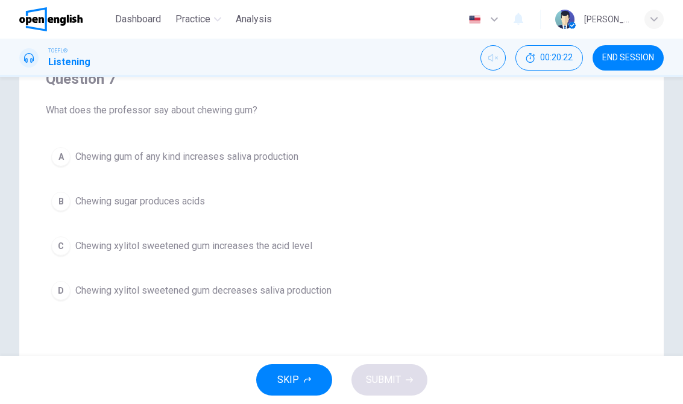
click at [196, 210] on button "B Chewing sugar produces acids" at bounding box center [342, 201] width 592 height 30
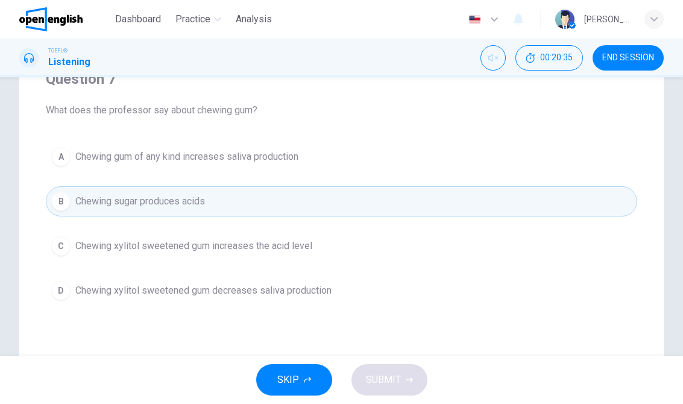
click at [253, 303] on button "D Chewing xylitol sweetened gum decreases saliva production" at bounding box center [342, 291] width 592 height 30
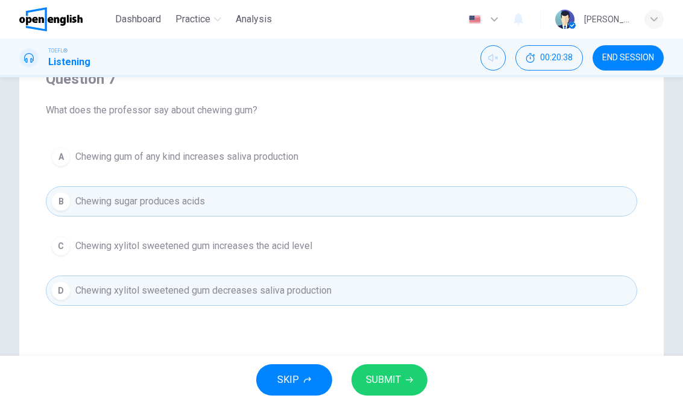
click at [378, 370] on button "SUBMIT" at bounding box center [390, 379] width 76 height 31
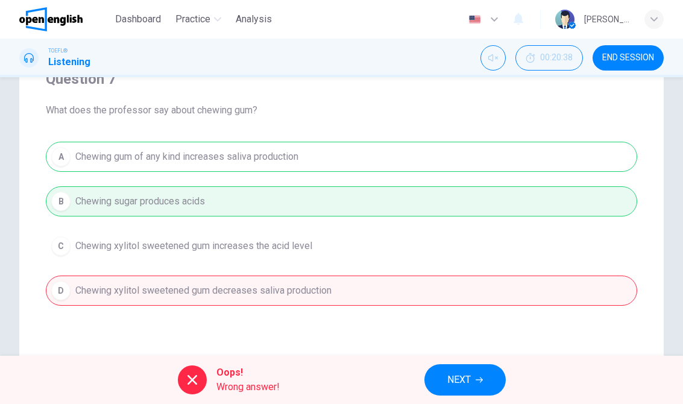
click at [459, 369] on button "NEXT" at bounding box center [465, 379] width 81 height 31
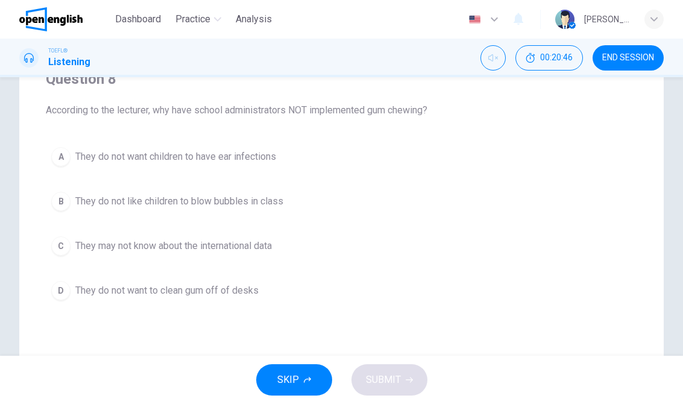
click at [268, 241] on span "They may not know about the international data" at bounding box center [173, 246] width 197 height 14
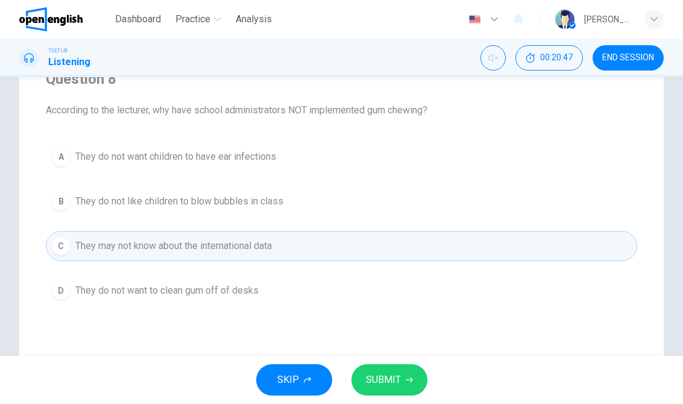
click at [395, 373] on span "SUBMIT" at bounding box center [383, 379] width 35 height 17
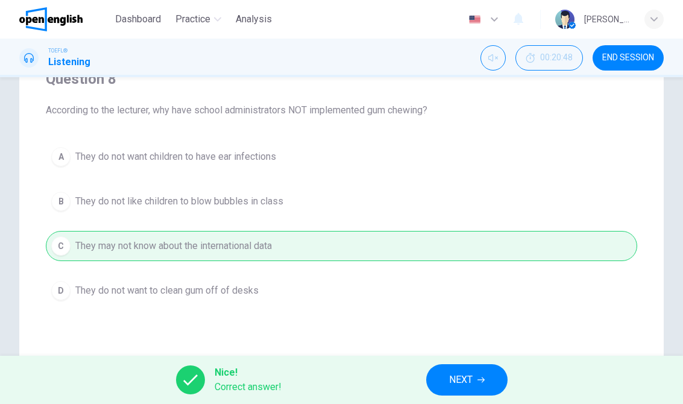
click at [475, 364] on button "NEXT" at bounding box center [466, 379] width 81 height 31
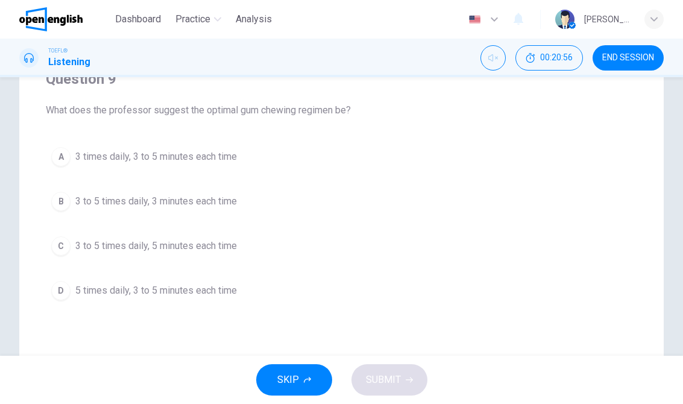
click at [224, 159] on span "3 times daily, 3 to 5 minutes each time" at bounding box center [156, 157] width 162 height 14
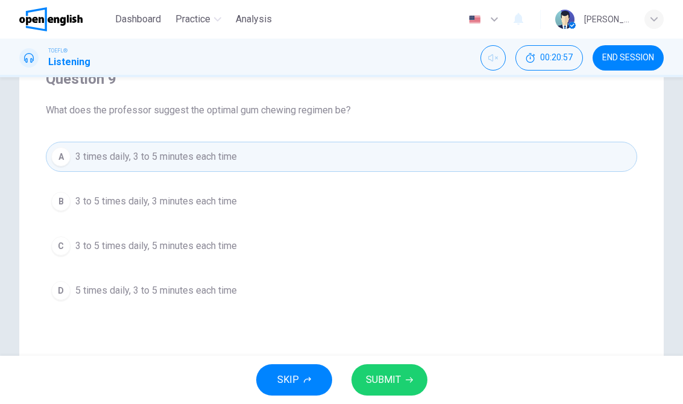
click at [393, 390] on button "SUBMIT" at bounding box center [390, 379] width 76 height 31
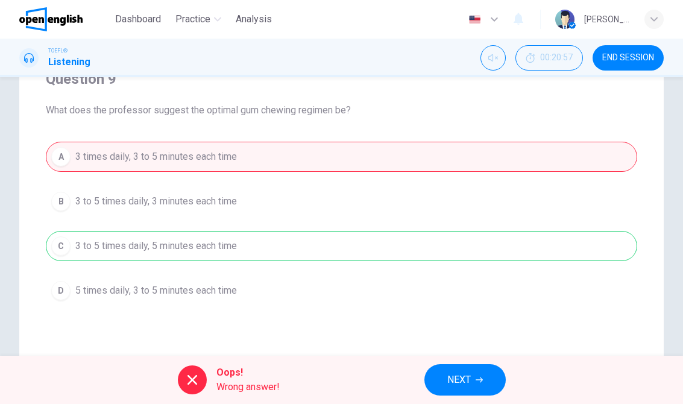
click at [472, 376] on button "NEXT" at bounding box center [465, 379] width 81 height 31
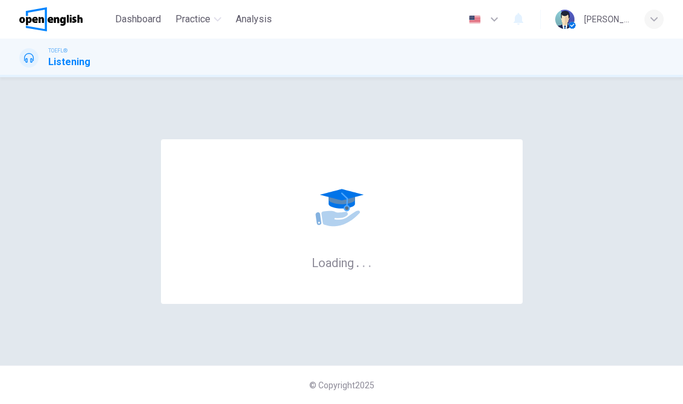
scroll to position [0, 0]
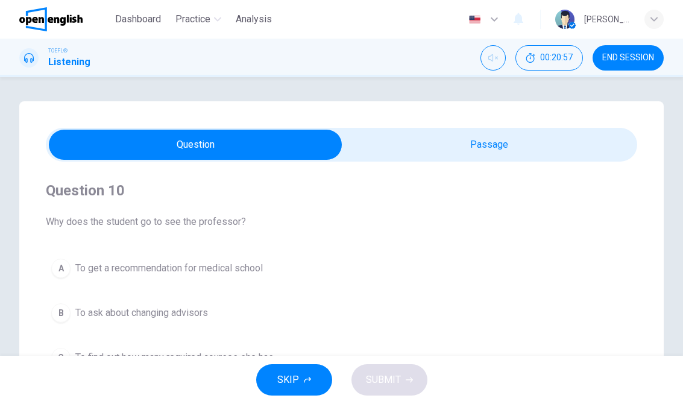
click at [613, 61] on span "END SESSION" at bounding box center [628, 58] width 52 height 10
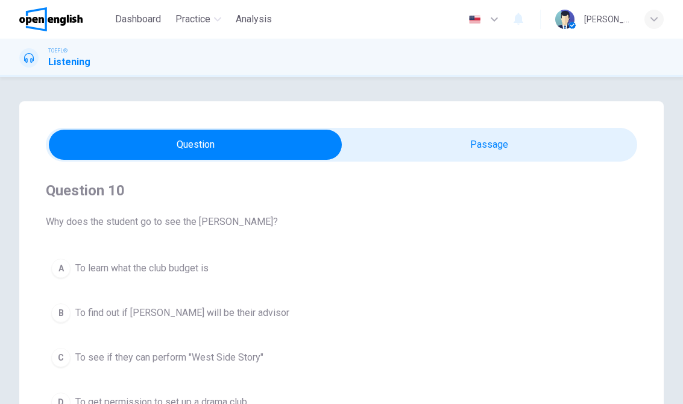
click at [148, 14] on span "Dashboard" at bounding box center [138, 19] width 46 height 14
